Goal: Information Seeking & Learning: Learn about a topic

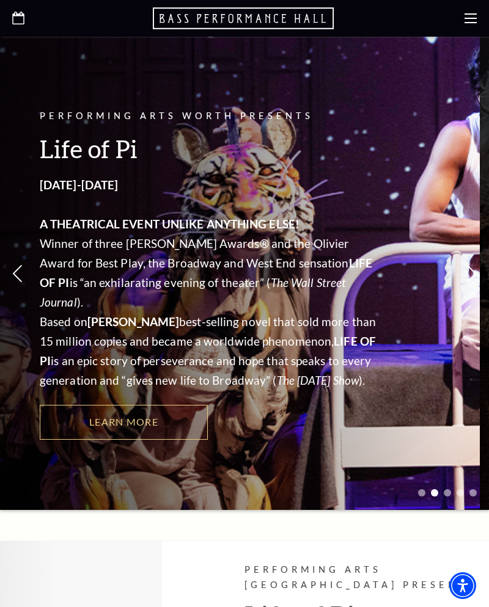
scroll to position [84, 0]
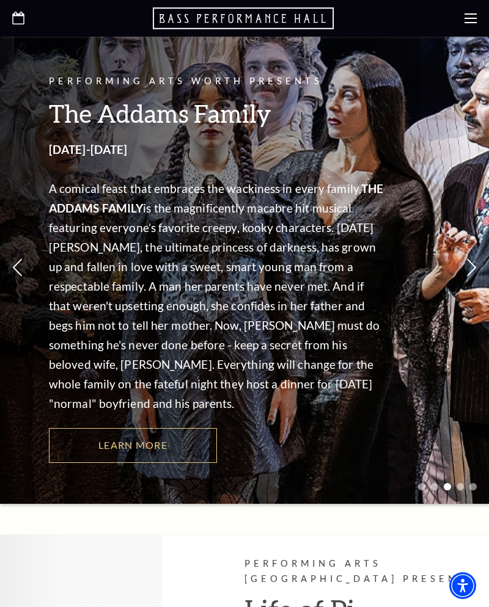
click at [174, 439] on link "Learn More" at bounding box center [133, 445] width 168 height 34
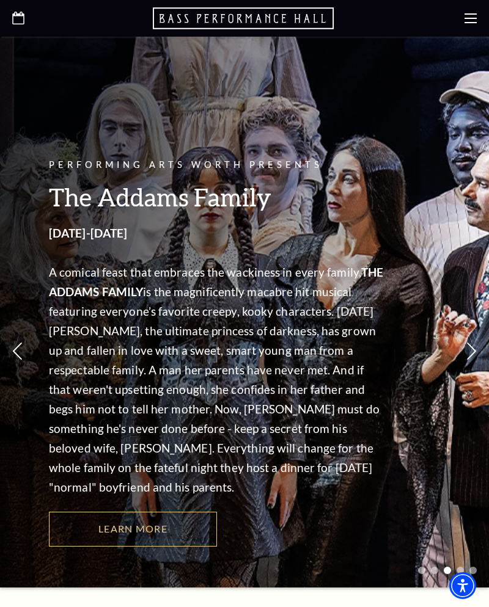
scroll to position [101, 0]
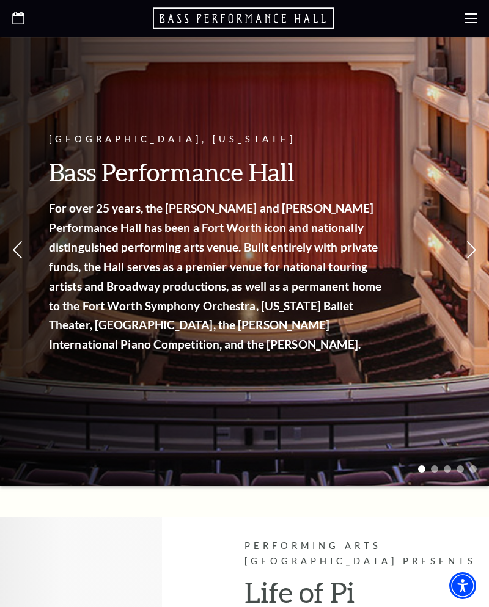
click at [471, 18] on use at bounding box center [470, 18] width 12 height 10
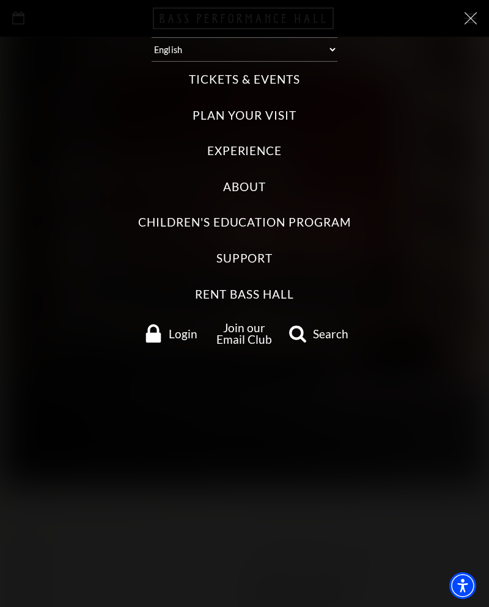
click at [282, 81] on label "Tickets & Events" at bounding box center [244, 79] width 111 height 16
click at [0, 0] on Events "Tickets & Events" at bounding box center [0, 0] width 0 height 0
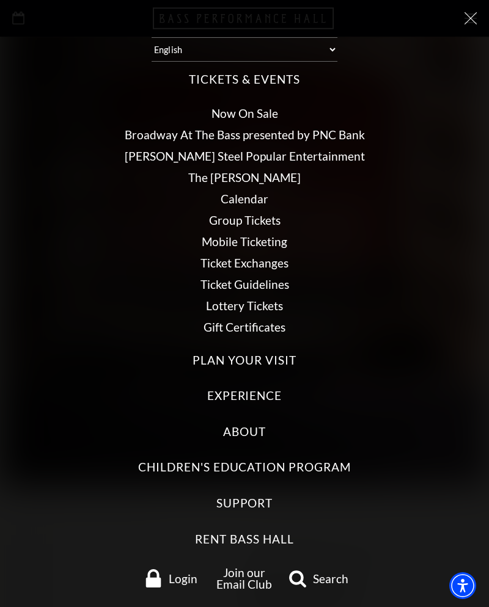
click at [304, 138] on link "Broadway At The Bass presented by PNC Bank" at bounding box center [245, 135] width 240 height 14
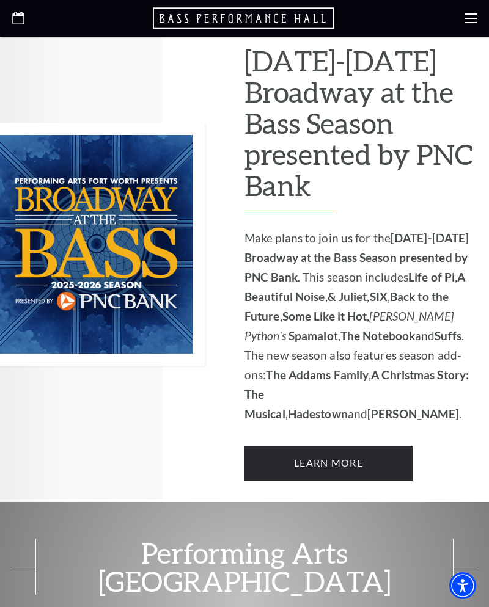
scroll to position [753, 0]
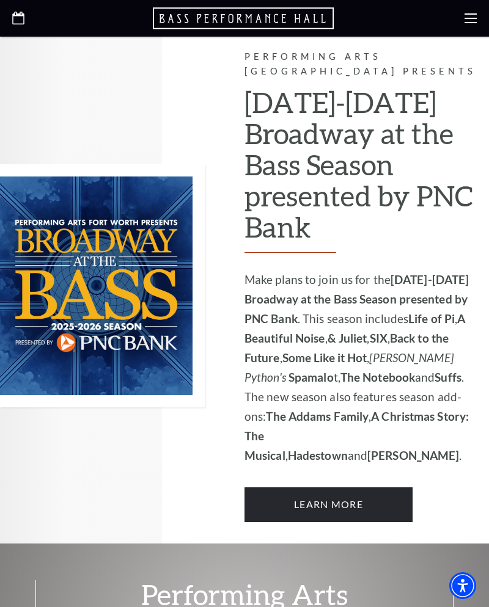
click at [378, 488] on link "Learn More" at bounding box center [328, 505] width 168 height 34
click at [472, 17] on icon at bounding box center [470, 18] width 12 height 12
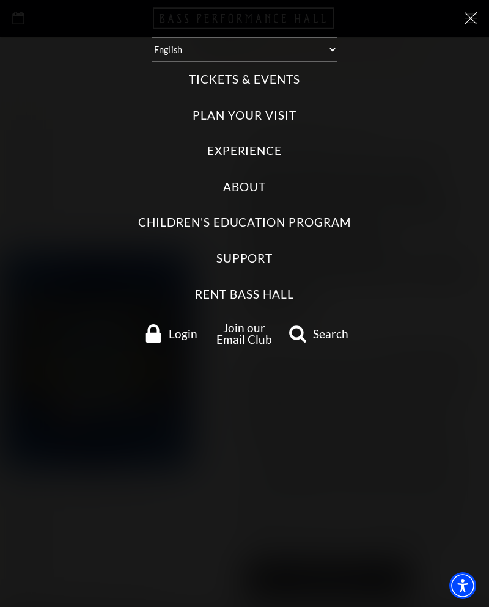
scroll to position [677, 0]
click at [279, 105] on div "Tickets & Events Now On Sale Broadway At The Bass presented by PNC Bank Irwin S…" at bounding box center [244, 208] width 464 height 293
click at [273, 116] on label "Plan Your Visit" at bounding box center [243, 116] width 103 height 16
click at [0, 0] on Visit "Plan Your Visit" at bounding box center [0, 0] width 0 height 0
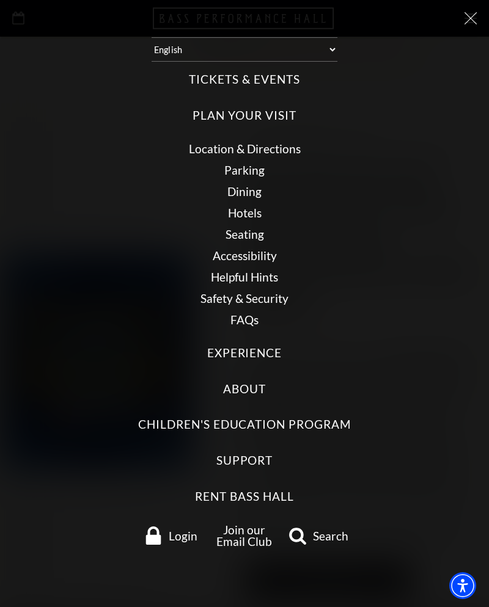
click at [254, 322] on link "FAQs" at bounding box center [244, 320] width 28 height 14
click at [276, 117] on label "Plan Your Visit" at bounding box center [243, 116] width 103 height 16
click at [0, 0] on Visit "Plan Your Visit" at bounding box center [0, 0] width 0 height 0
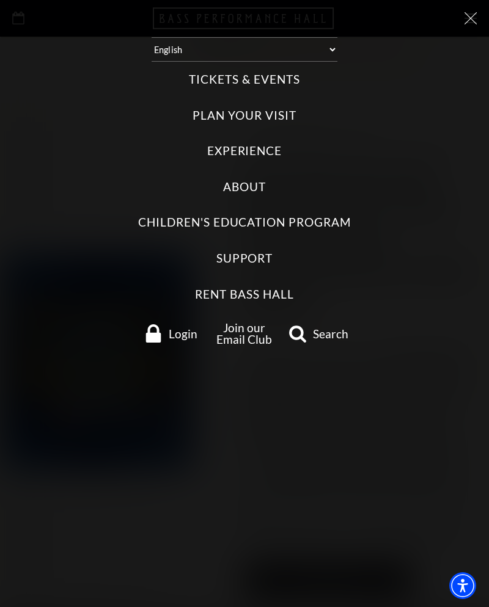
click at [271, 147] on label "Experience" at bounding box center [244, 151] width 75 height 16
click at [0, 0] on input "Experience" at bounding box center [0, 0] width 0 height 0
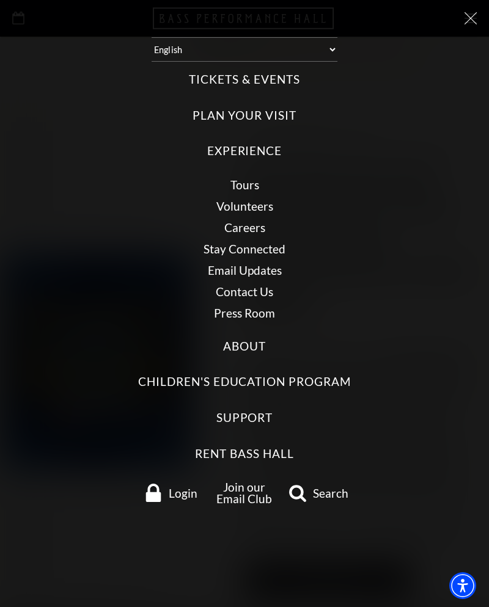
click at [276, 77] on label "Tickets & Events" at bounding box center [244, 79] width 111 height 16
click at [0, 0] on Events "Tickets & Events" at bounding box center [0, 0] width 0 height 0
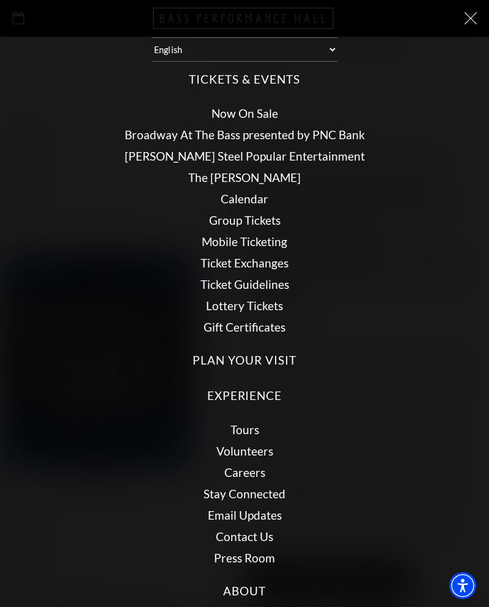
click at [314, 153] on link "[PERSON_NAME] Steel Popular Entertainment" at bounding box center [245, 156] width 240 height 14
click at [260, 199] on link "Calendar" at bounding box center [245, 199] width 48 height 14
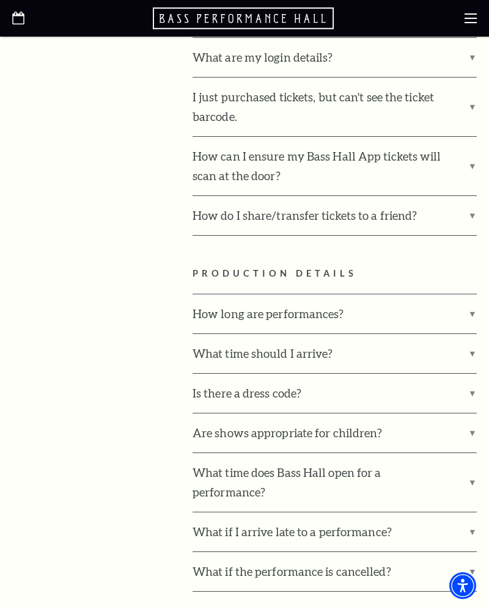
scroll to position [1366, 0]
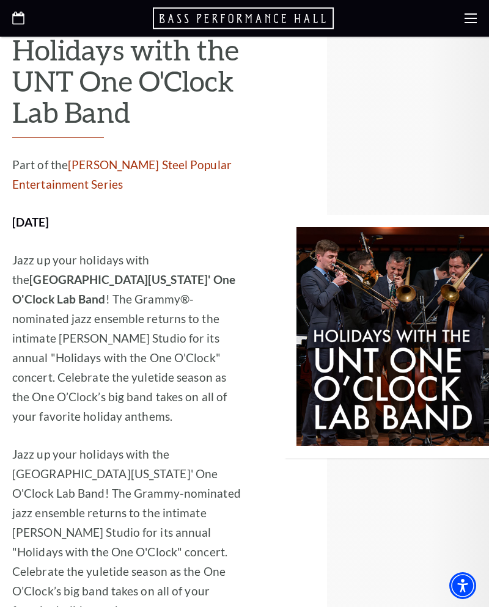
scroll to position [2739, 0]
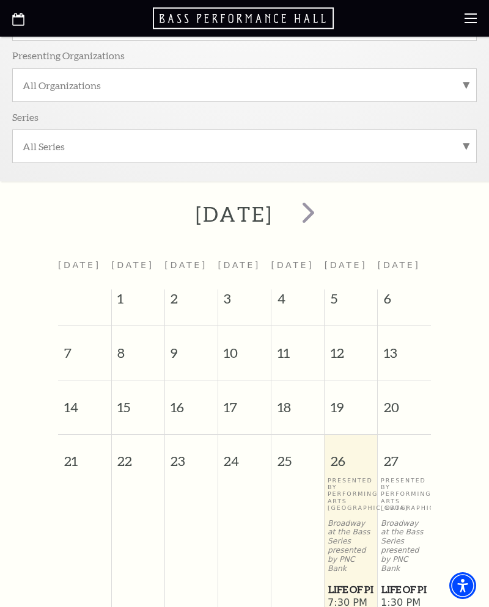
scroll to position [189, 0]
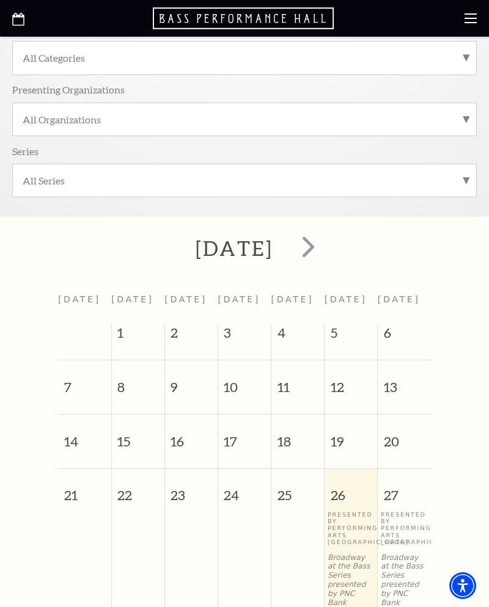
click at [326, 244] on span "next" at bounding box center [308, 246] width 35 height 35
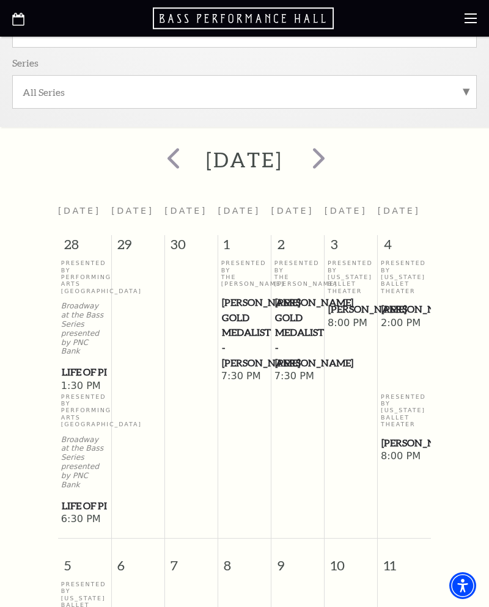
scroll to position [0, 0]
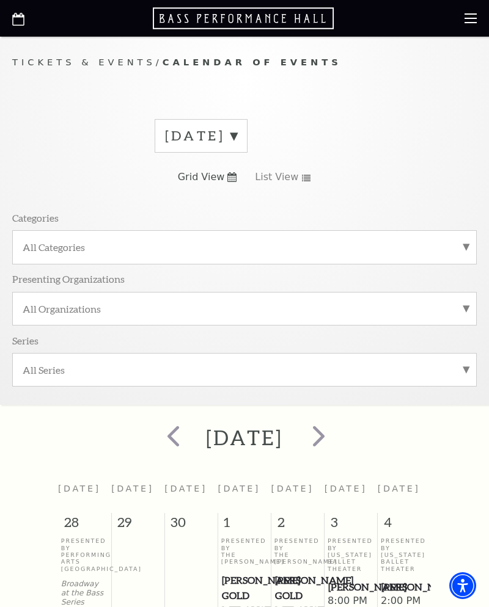
click at [23, 15] on icon "Open this option" at bounding box center [18, 19] width 12 height 13
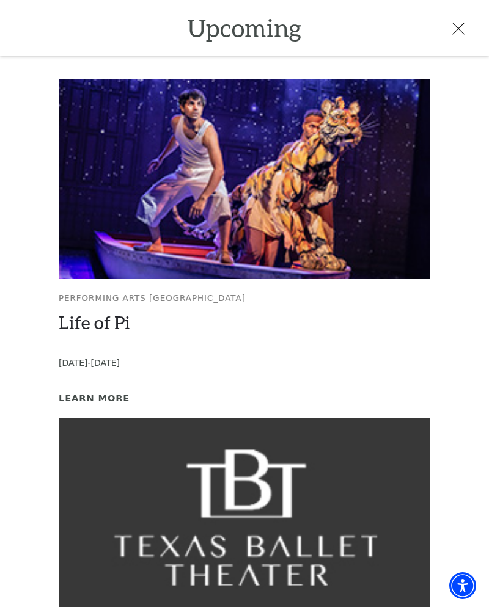
click at [461, 34] on icon at bounding box center [458, 29] width 12 height 12
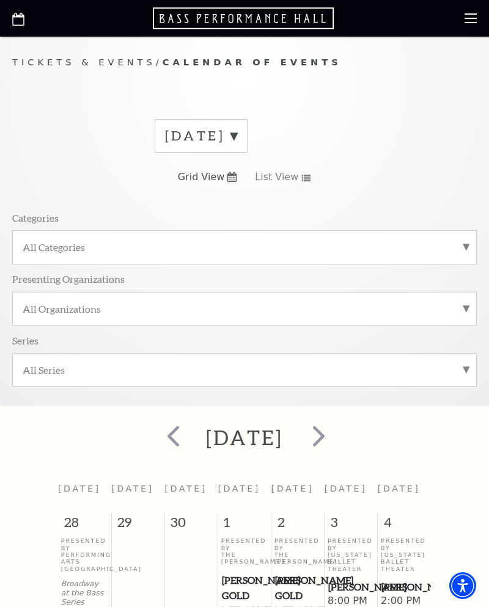
click at [237, 138] on label "[DATE]" at bounding box center [201, 135] width 72 height 19
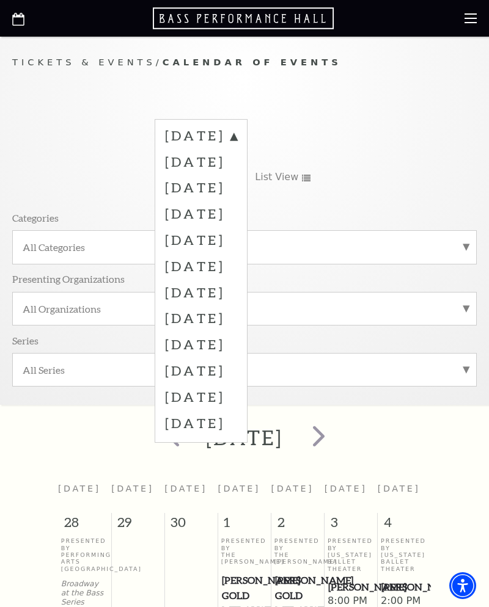
click at [237, 139] on label "[DATE]" at bounding box center [201, 137] width 72 height 22
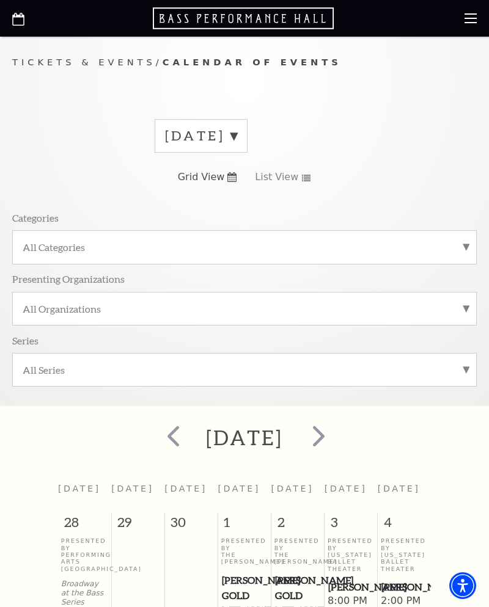
click at [156, 434] on span "prev" at bounding box center [173, 436] width 35 height 35
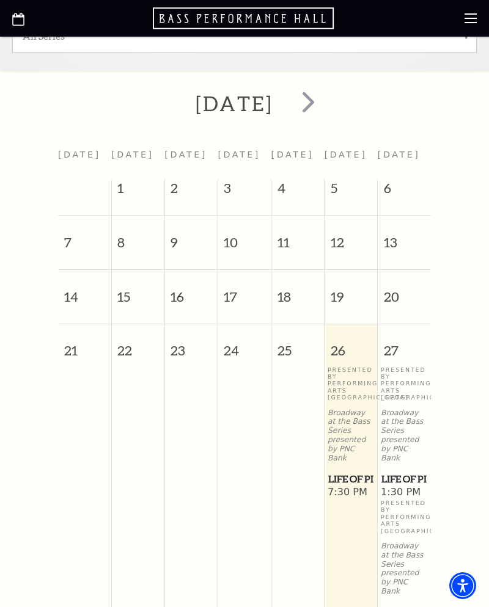
scroll to position [266, 0]
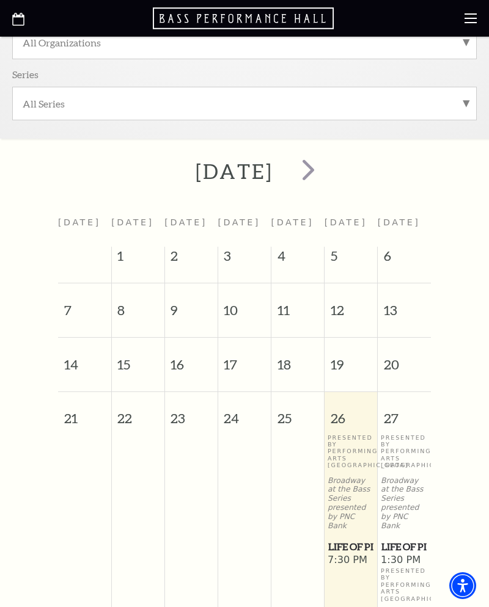
click at [326, 168] on span "next" at bounding box center [308, 169] width 35 height 35
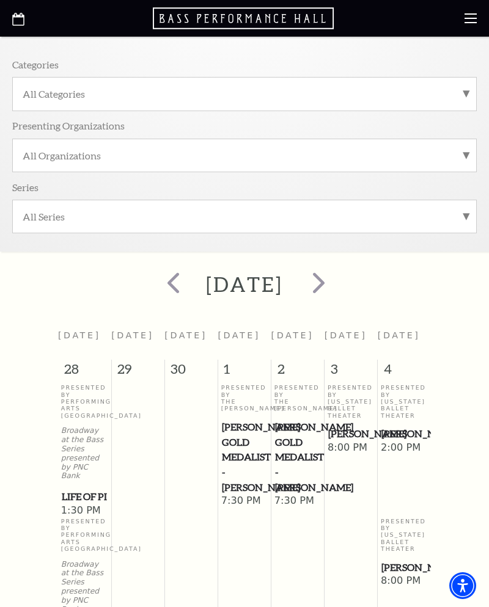
scroll to position [180, 0]
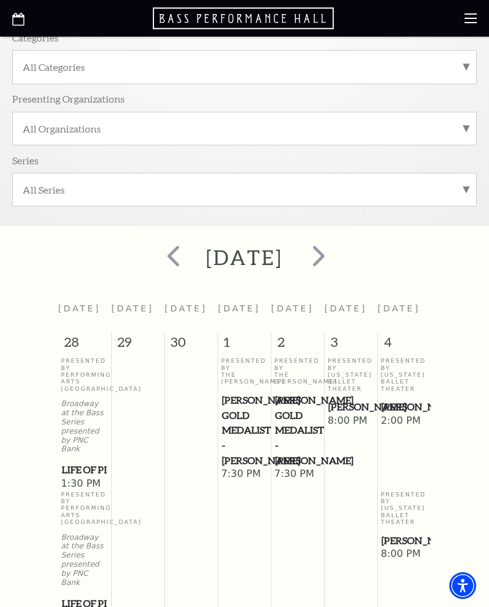
click at [336, 260] on span "next" at bounding box center [318, 255] width 35 height 35
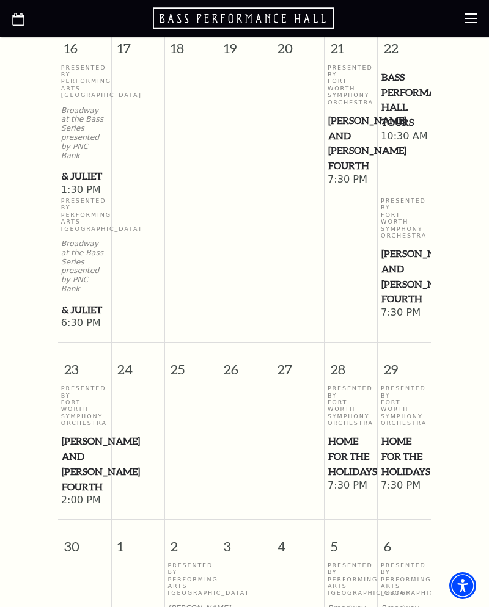
scroll to position [1556, 0]
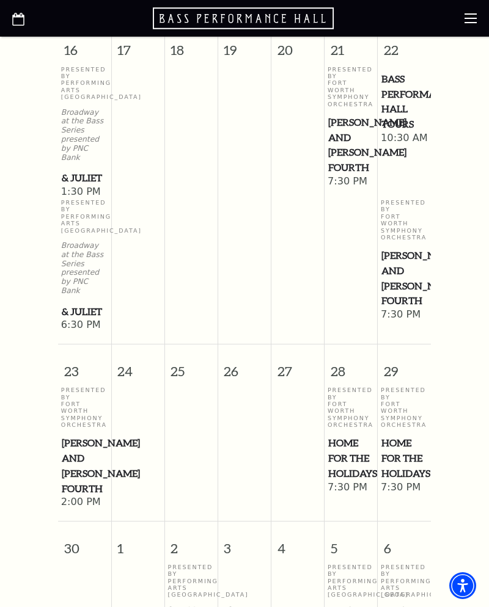
click at [351, 436] on span "Home for the Holidays" at bounding box center [351, 458] width 46 height 45
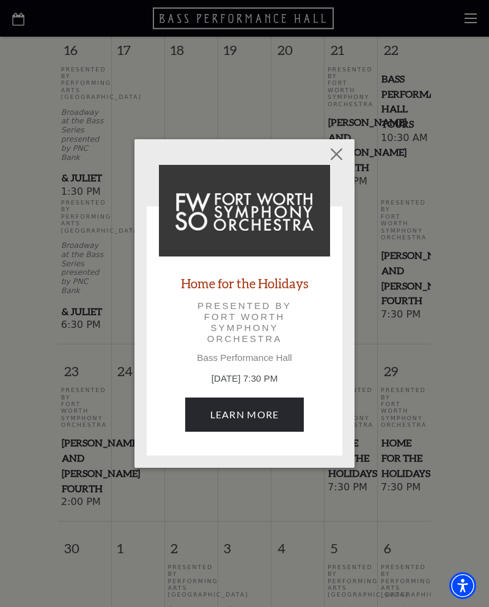
click at [270, 412] on link "Learn More" at bounding box center [244, 415] width 119 height 34
